Goal: Task Accomplishment & Management: Use online tool/utility

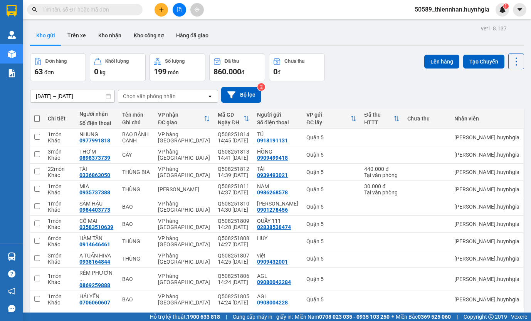
click at [76, 40] on button "Trên xe" at bounding box center [76, 35] width 31 height 18
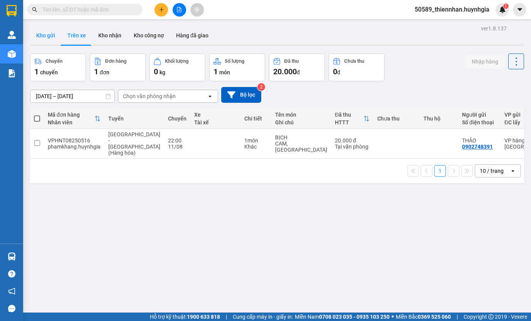
click at [54, 35] on button "Kho gửi" at bounding box center [45, 35] width 31 height 18
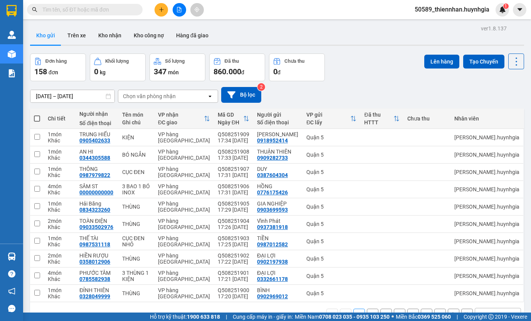
click at [381, 81] on div "[DATE] – [DATE] Press the down arrow key to interact with the calendar and sele…" at bounding box center [277, 94] width 494 height 27
click at [180, 13] on button at bounding box center [179, 9] width 13 height 13
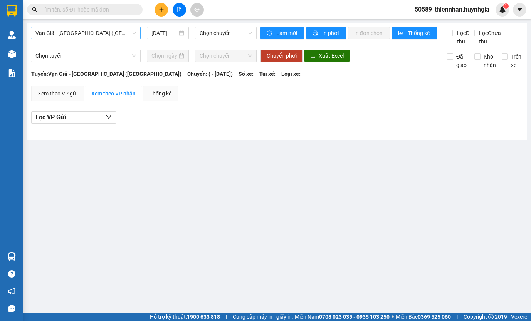
click at [110, 31] on span "Vạn Giã - [GEOGRAPHIC_DATA] ([GEOGRAPHIC_DATA])" at bounding box center [85, 33] width 101 height 12
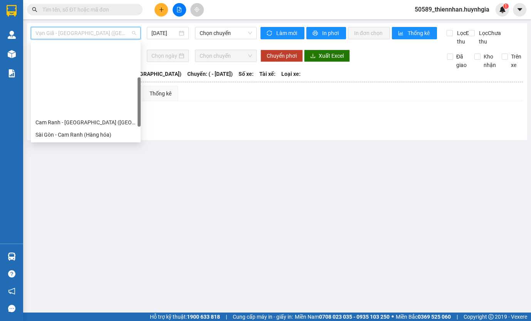
scroll to position [123, 0]
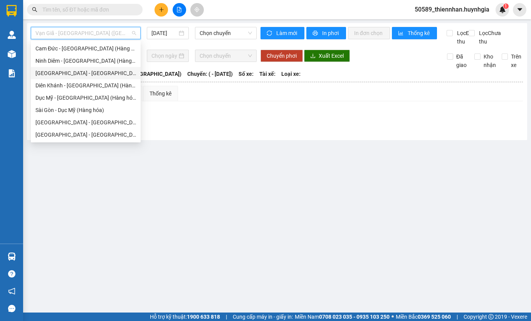
click at [80, 75] on div "[GEOGRAPHIC_DATA] - [GEOGRAPHIC_DATA] (Hàng hóa)" at bounding box center [85, 73] width 101 height 8
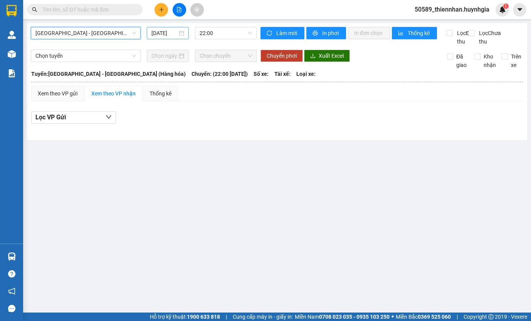
click at [165, 34] on input "[DATE]" at bounding box center [164, 33] width 26 height 8
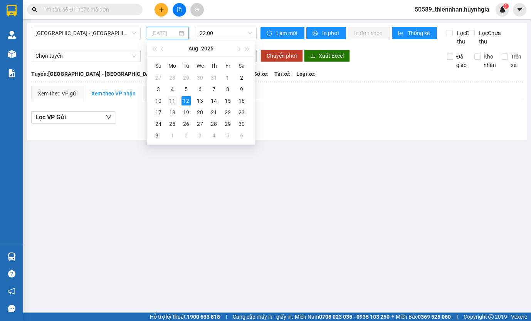
click at [174, 97] on div "11" at bounding box center [172, 100] width 9 height 9
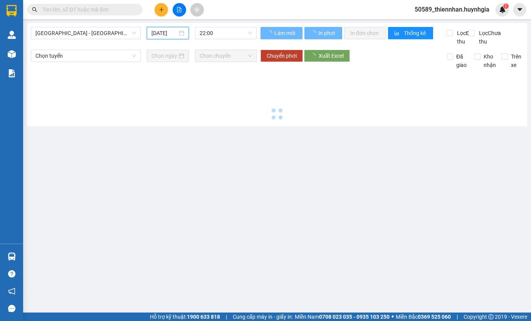
type input "[DATE]"
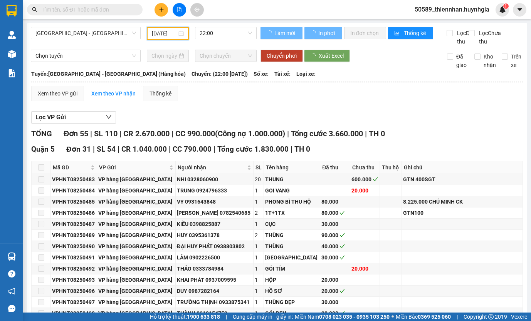
click at [385, 101] on div "Xem theo VP gửi Xem theo VP nhận Thống kê" at bounding box center [277, 93] width 492 height 15
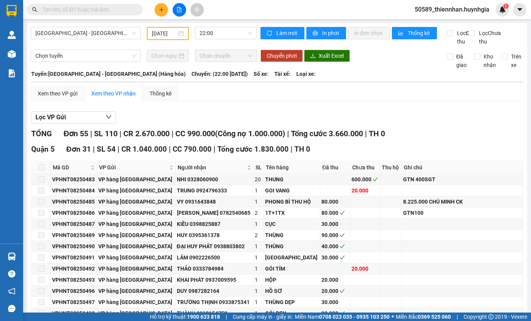
click at [385, 95] on div "Xem theo VP gửi Xem theo VP nhận Thống kê" at bounding box center [277, 93] width 492 height 15
click at [342, 155] on div "Quận 5 Đơn 31 | SL 54 | CR 1.040.000 | CC 790.000 | Tổng cước 1.830.000 | TH 0" at bounding box center [277, 150] width 492 height 12
click at [469, 33] on input "Lọc Chưa thu" at bounding box center [472, 33] width 7 height 6
checkbox input "true"
